Goal: Information Seeking & Learning: Learn about a topic

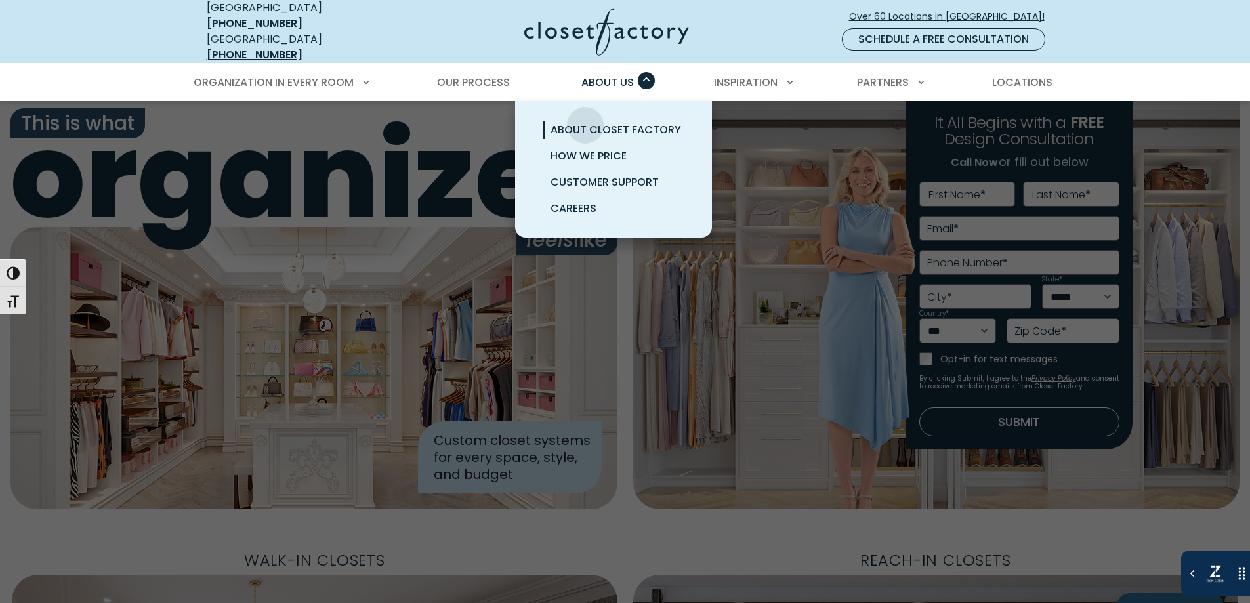
click at [585, 122] on span "About Closet Factory" at bounding box center [615, 129] width 131 height 15
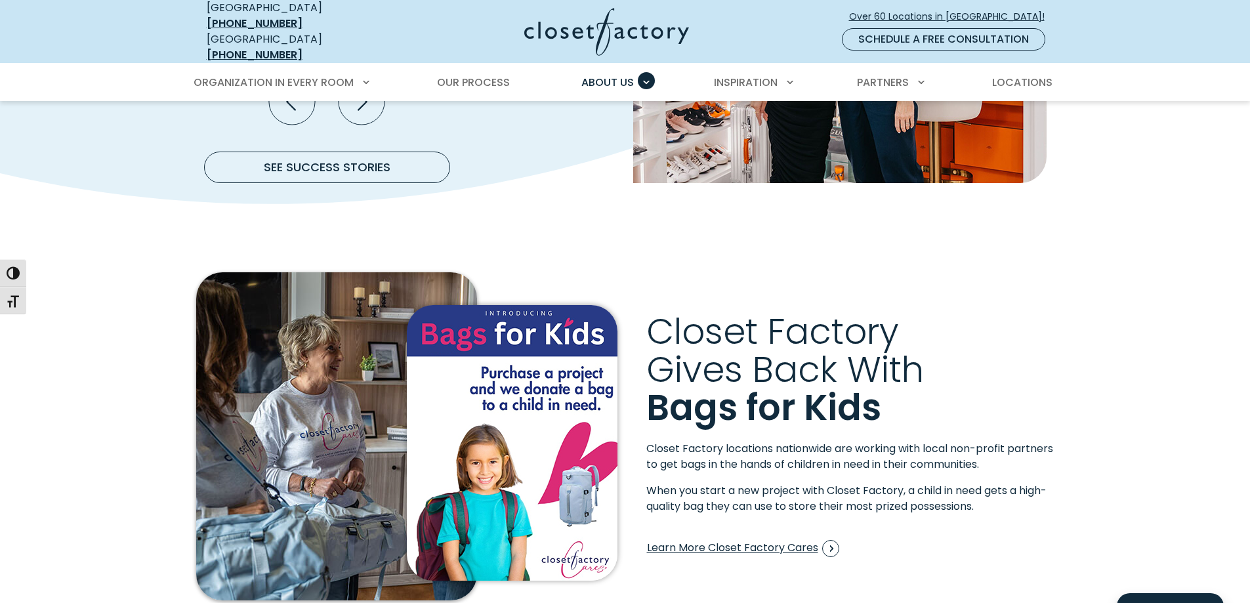
scroll to position [1968, 0]
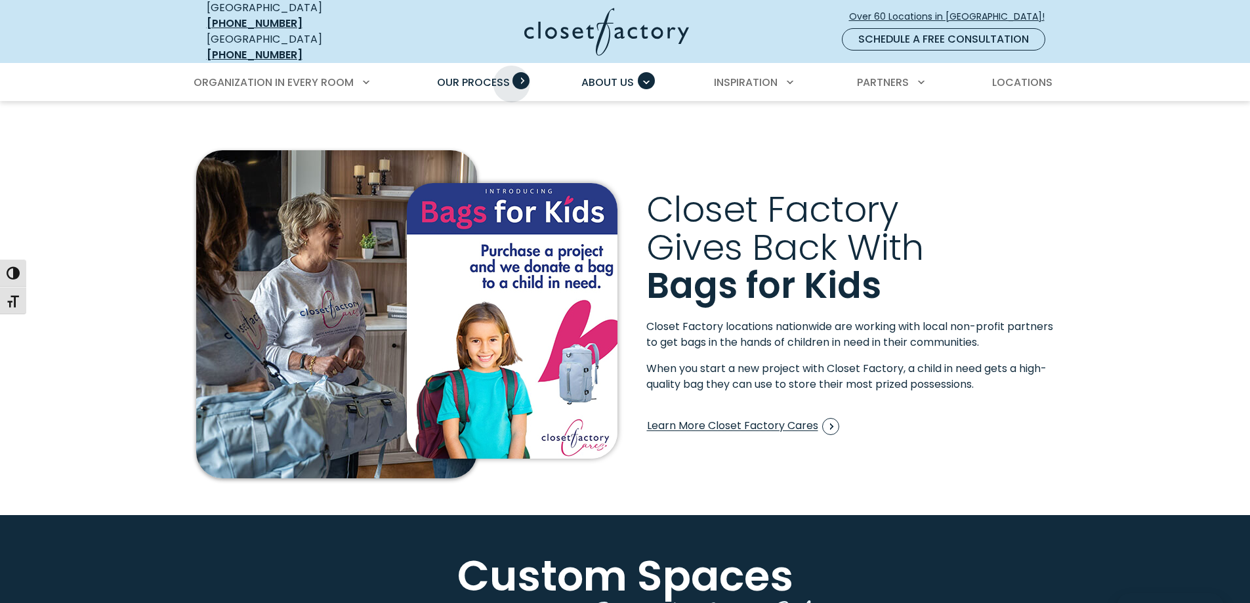
click at [512, 73] on span "Primary Menu" at bounding box center [520, 80] width 17 height 17
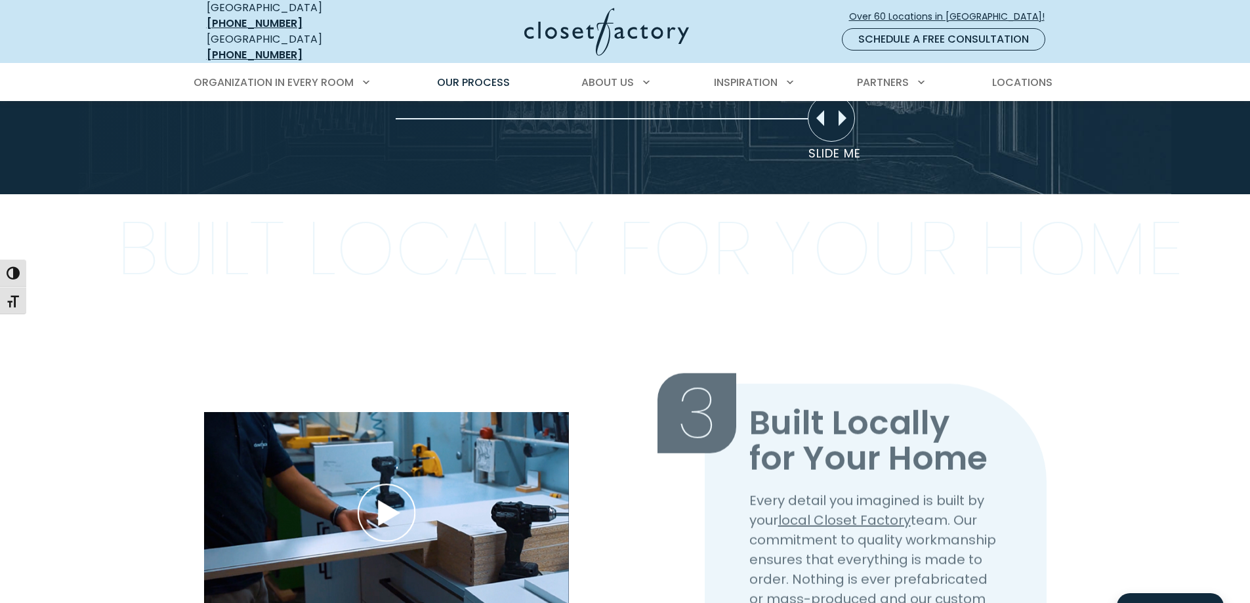
scroll to position [1575, 0]
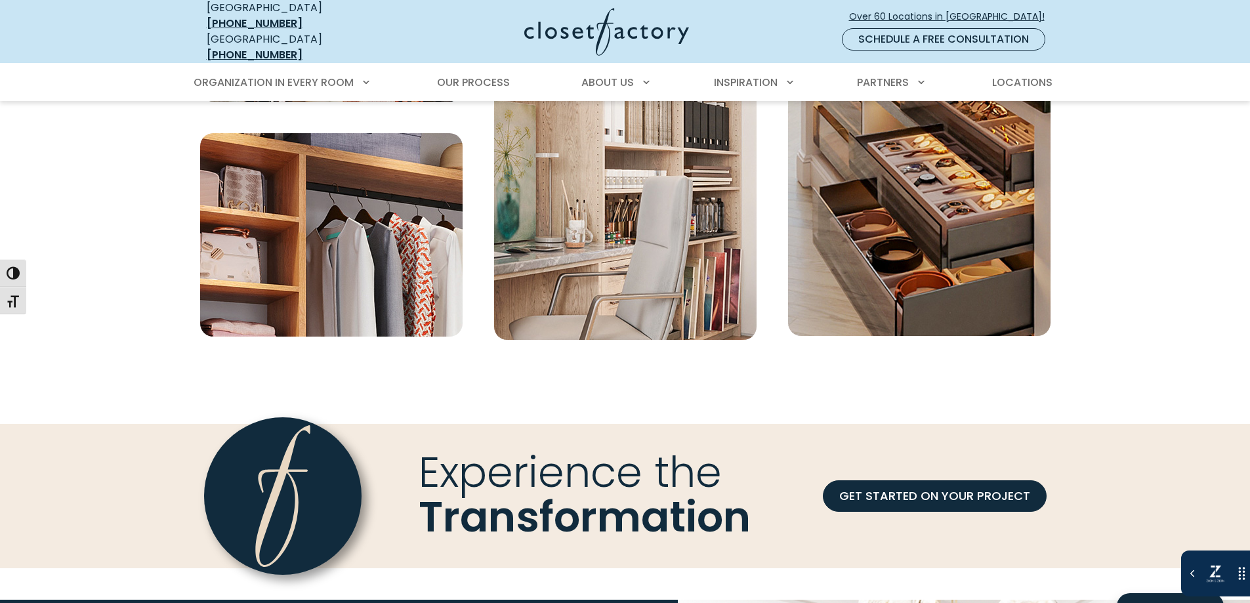
scroll to position [4778, 0]
